Goal: Task Accomplishment & Management: Use online tool/utility

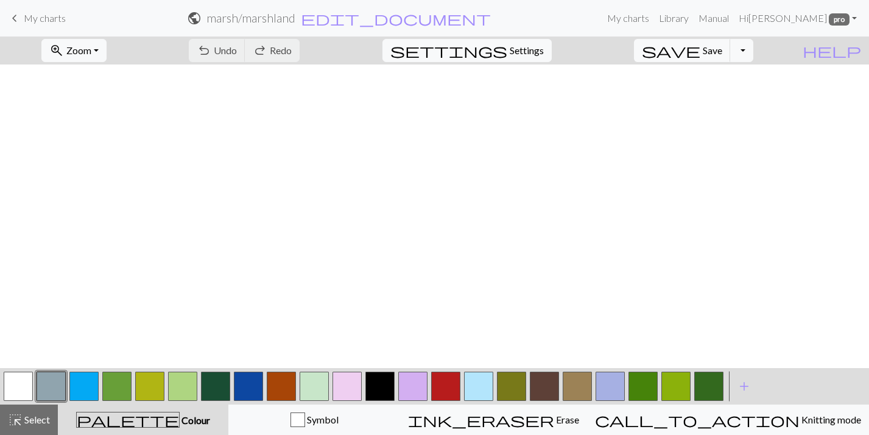
scroll to position [511, 0]
click at [317, 394] on button "button" at bounding box center [314, 386] width 29 height 29
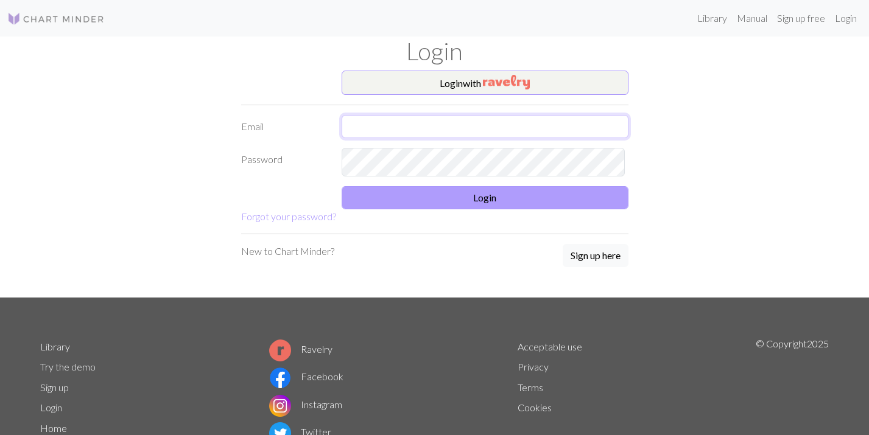
type input "[EMAIL_ADDRESS][DOMAIN_NAME]"
click at [387, 209] on button "Login" at bounding box center [485, 197] width 287 height 23
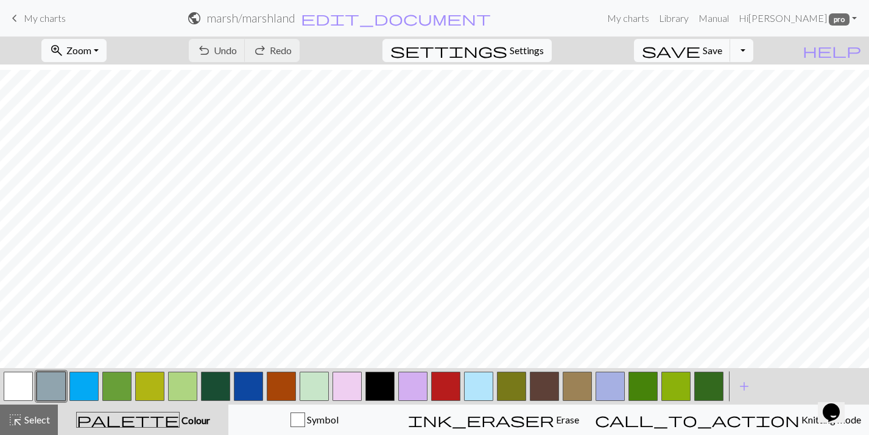
click at [186, 386] on button "button" at bounding box center [182, 386] width 29 height 29
click at [722, 56] on span "Save" at bounding box center [712, 50] width 19 height 12
click at [218, 388] on button "button" at bounding box center [215, 386] width 29 height 29
click at [242, 387] on button "button" at bounding box center [248, 386] width 29 height 29
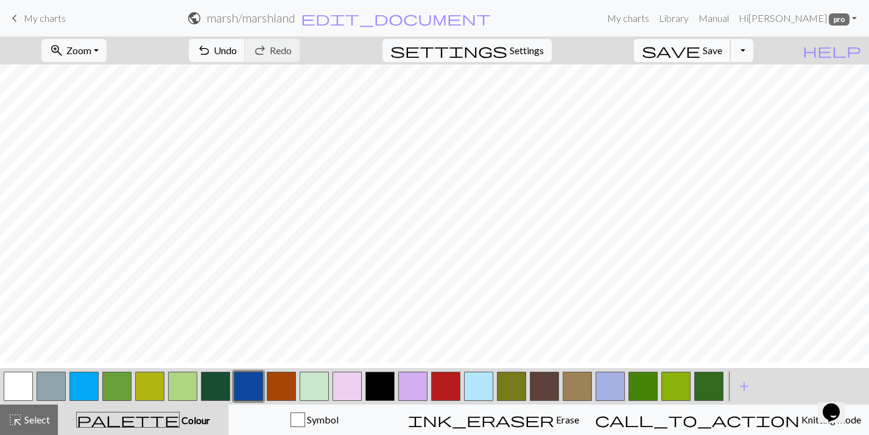
click at [700, 59] on span "save" at bounding box center [671, 50] width 58 height 17
